Goal: Answer question/provide support

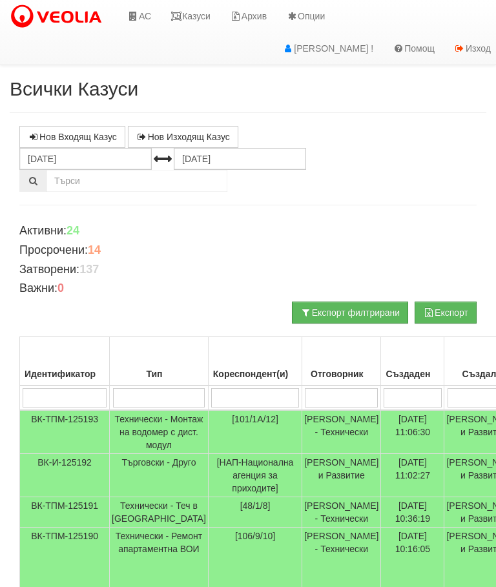
click at [186, 21] on link "Казуси" at bounding box center [190, 16] width 59 height 32
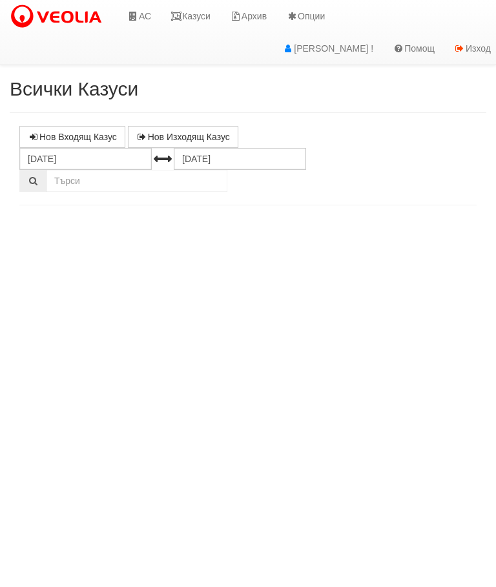
select select "10"
select select "1"
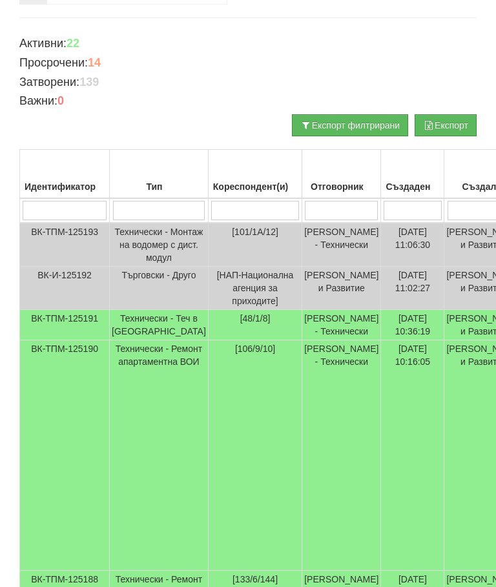
scroll to position [187, 0]
click at [142, 340] on td "Технически - Теч в [GEOGRAPHIC_DATA]" at bounding box center [159, 325] width 99 height 30
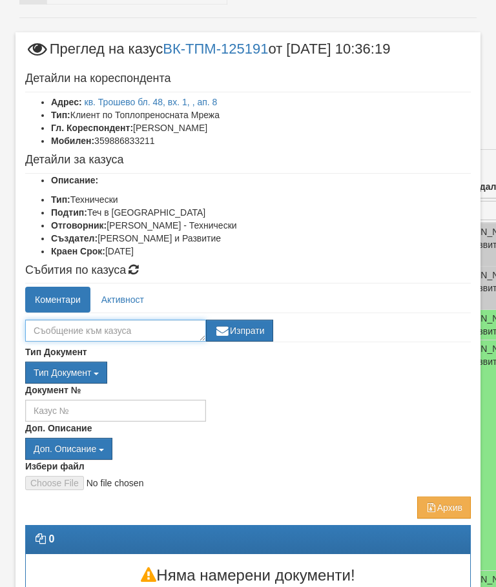
click at [39, 334] on textarea at bounding box center [115, 331] width 181 height 22
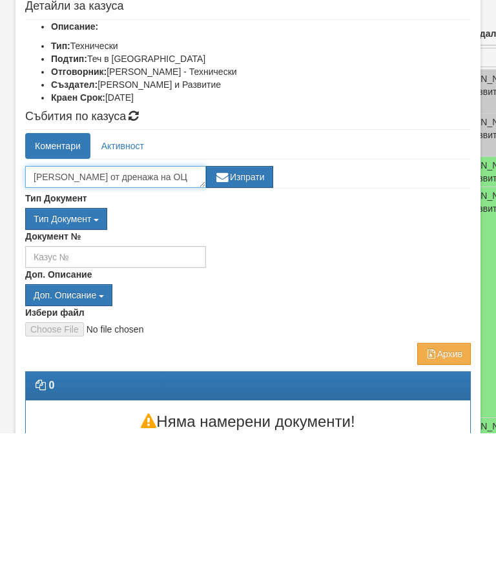
click at [70, 320] on textarea "Леко капи от дренажа на ОЦ" at bounding box center [115, 331] width 181 height 22
click at [92, 320] on textarea "Леко влага от дренажа на ОЦ" at bounding box center [115, 331] width 181 height 22
type textarea "Леко влага около дренажа на ОЦ"
click at [241, 320] on button "Изпрати" at bounding box center [239, 331] width 67 height 22
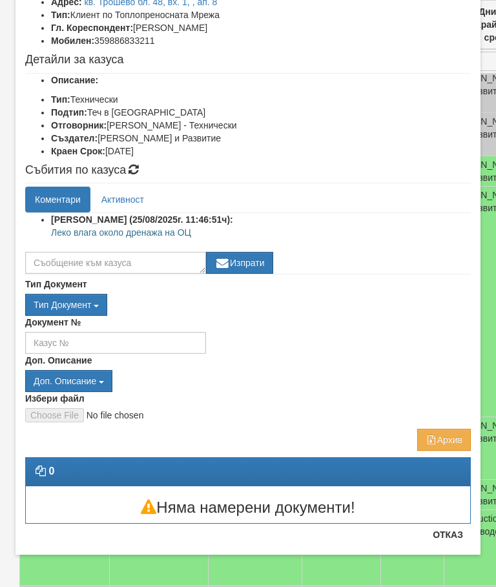
scroll to position [100, 0]
click at [453, 534] on button "Отказ" at bounding box center [448, 535] width 46 height 21
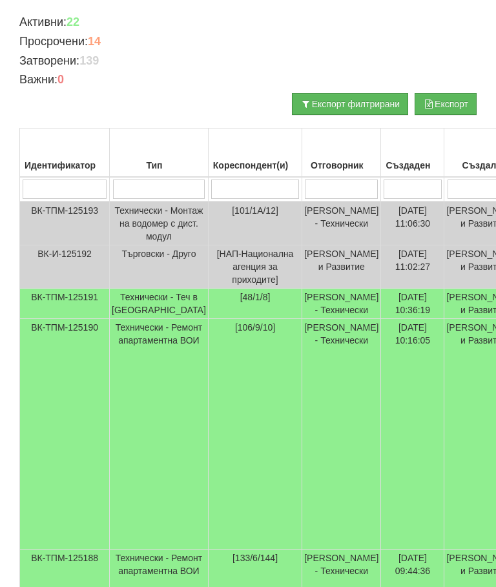
scroll to position [0, 0]
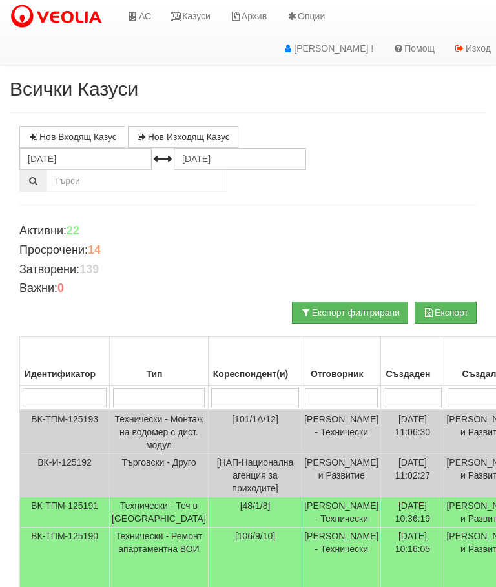
click at [202, 12] on link "Казуси" at bounding box center [190, 16] width 59 height 32
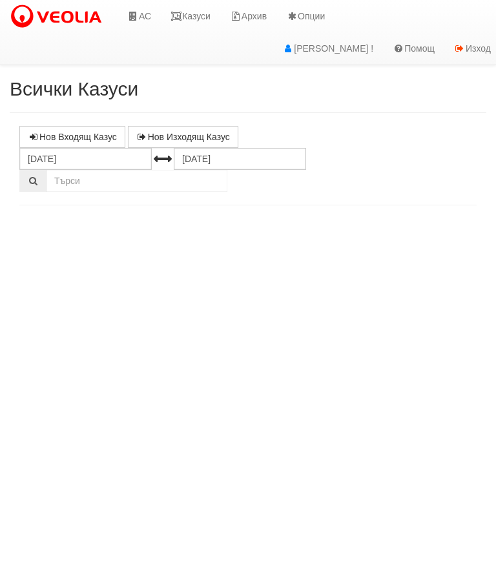
select select "10"
select select "1"
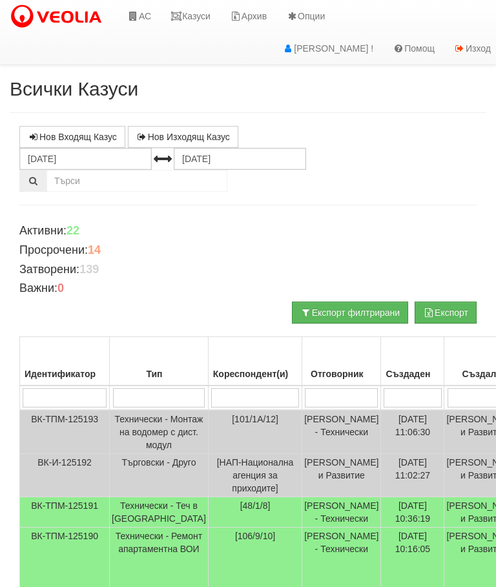
click at [193, 20] on link "Казуси" at bounding box center [190, 16] width 59 height 32
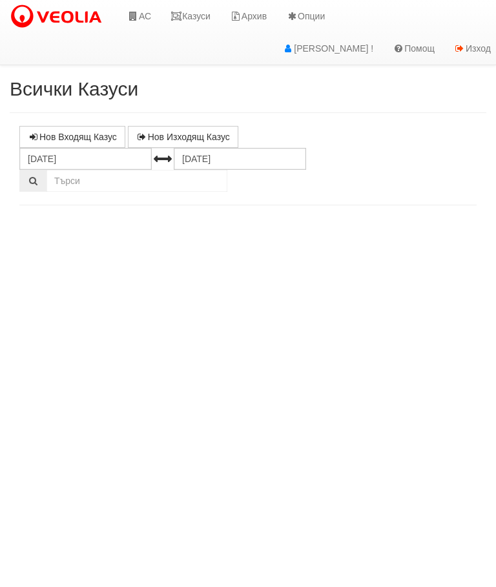
select select "10"
select select "1"
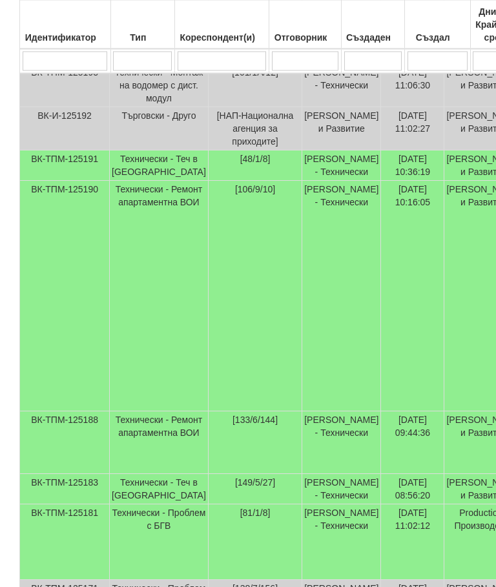
scroll to position [347, 0]
click at [154, 505] on td "Технически - Теч в [GEOGRAPHIC_DATA]" at bounding box center [159, 489] width 99 height 30
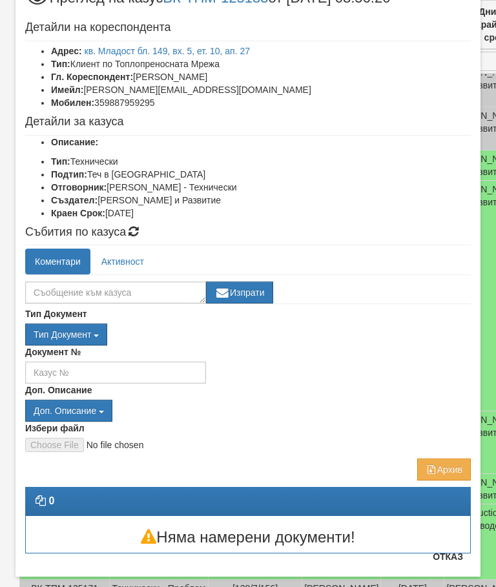
scroll to position [25, 0]
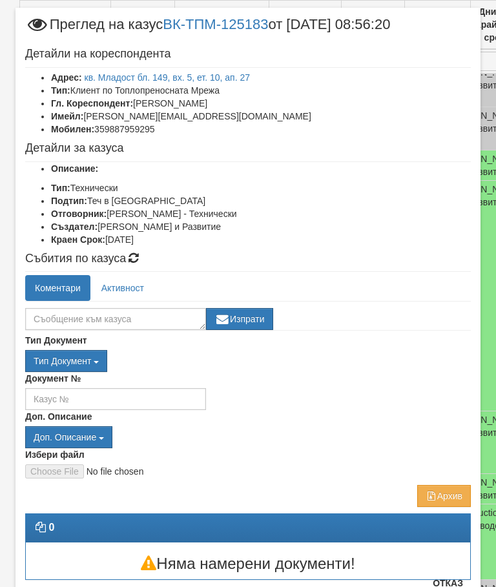
click at [455, 560] on h3 "Няма намерени документи!" at bounding box center [248, 564] width 445 height 17
click at [454, 587] on button "Отказ" at bounding box center [448, 583] width 46 height 21
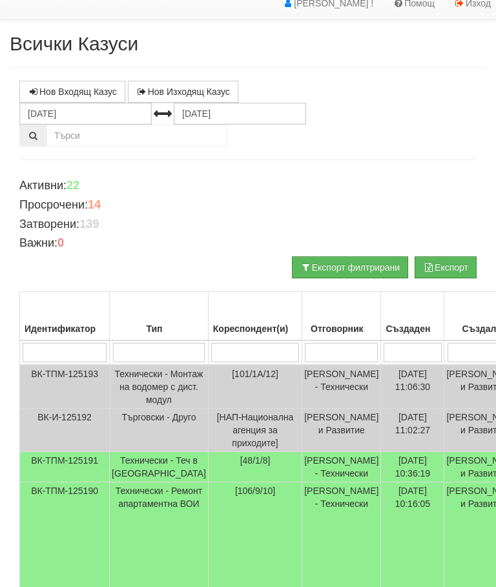
scroll to position [0, 0]
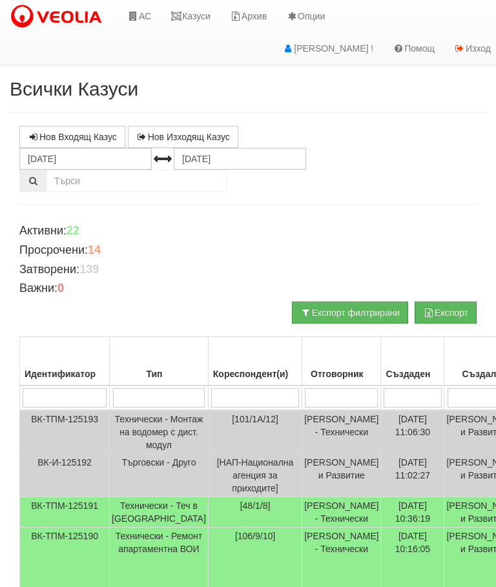
click at [202, 16] on link "Казуси" at bounding box center [190, 16] width 59 height 32
click at [194, 9] on link "Казуси" at bounding box center [190, 16] width 59 height 32
